Goal: Transaction & Acquisition: Purchase product/service

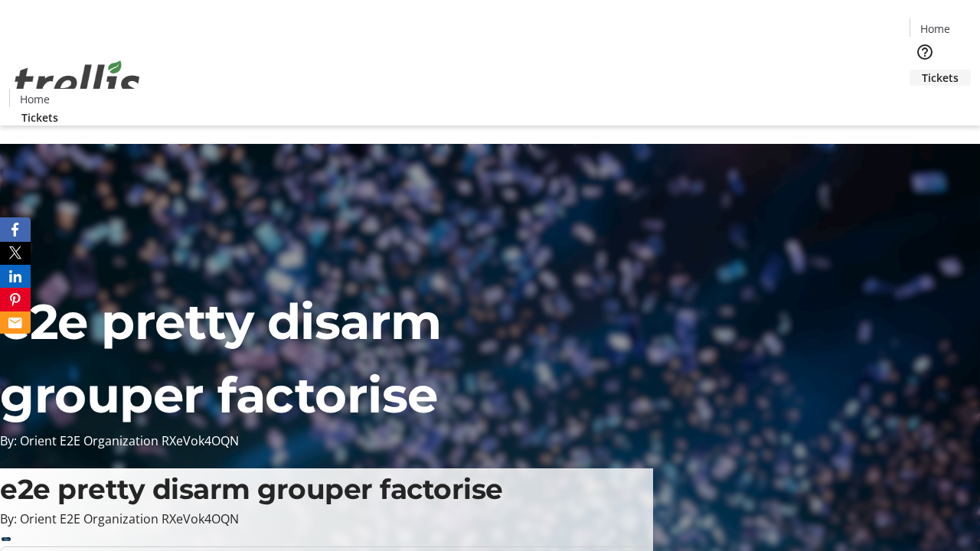
click at [922, 70] on span "Tickets" at bounding box center [940, 78] width 37 height 16
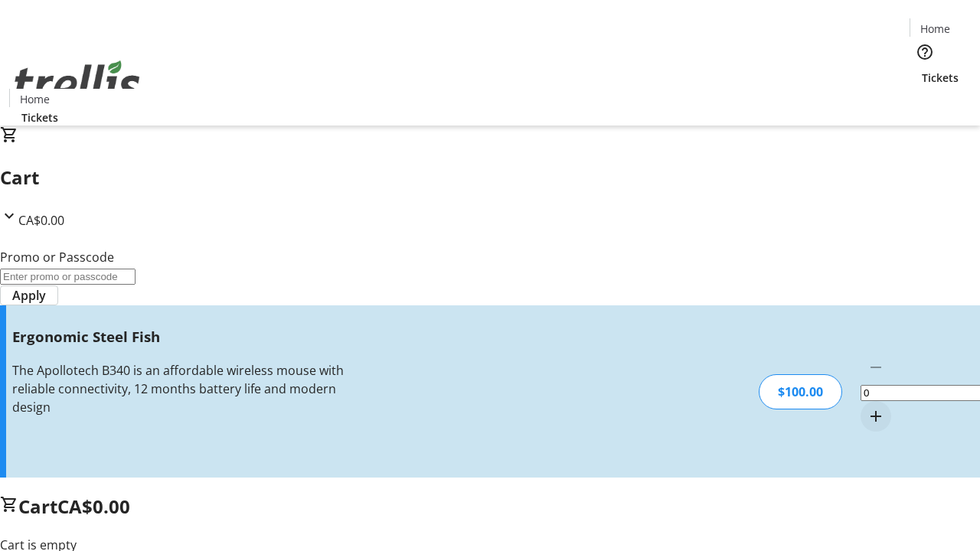
click at [867, 407] on mat-icon "Increment by one" at bounding box center [876, 416] width 18 height 18
type input "1"
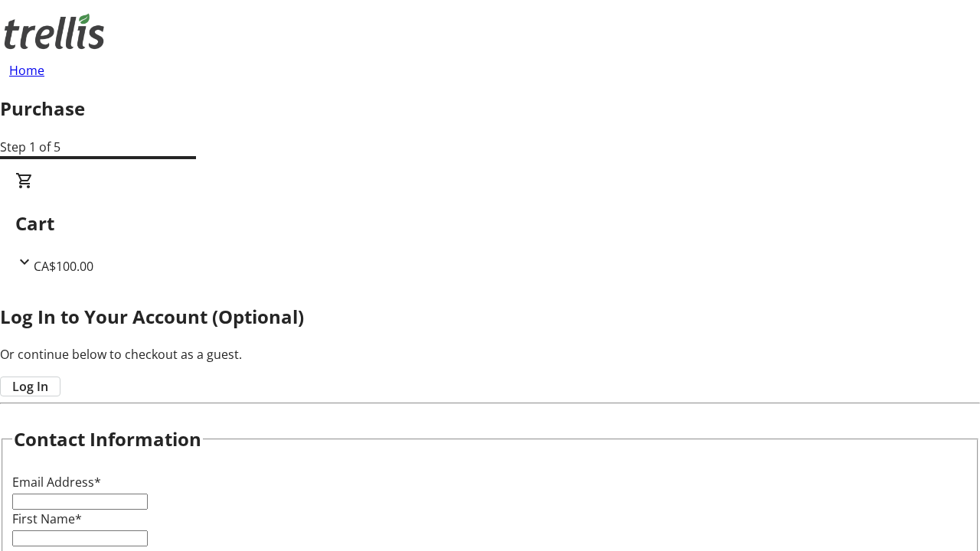
type input "FREE"
type input "[PERSON_NAME][EMAIL_ADDRESS][DOMAIN_NAME]"
type input "[PERSON_NAME]"
